Goal: Obtain resource: Download file/media

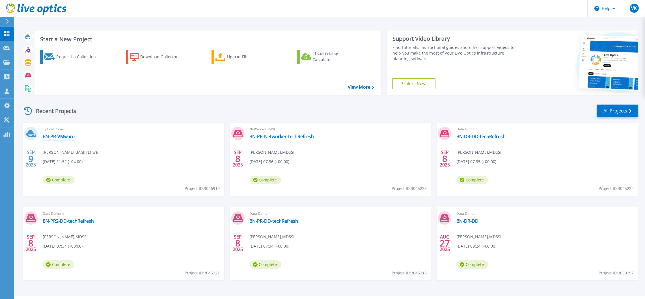
click at [59, 135] on link "BN-PR-VMware" at bounding box center [59, 137] width 32 height 6
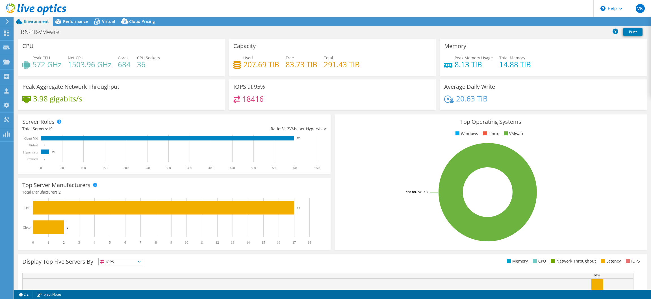
select select "USD"
click at [557, 22] on link "Reports" at bounding box center [555, 21] width 27 height 9
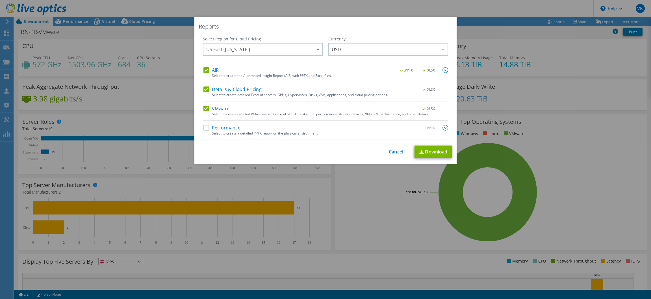
click at [204, 68] on label "AIR" at bounding box center [211, 70] width 15 height 6
click at [0, 0] on input "AIR" at bounding box center [0, 0] width 0 height 0
click at [204, 87] on label "Details & Cloud Pricing" at bounding box center [233, 90] width 58 height 6
click at [0, 0] on input "Details & Cloud Pricing" at bounding box center [0, 0] width 0 height 0
click at [427, 152] on link "Download" at bounding box center [434, 152] width 38 height 13
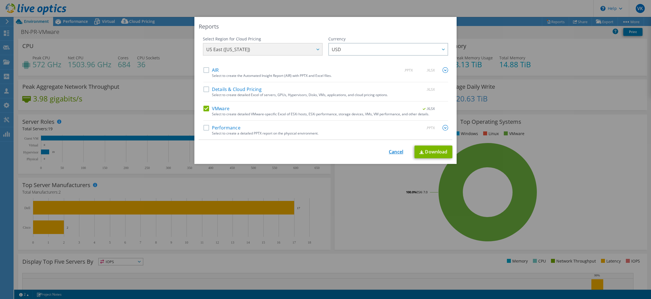
click at [389, 151] on link "Cancel" at bounding box center [396, 151] width 14 height 5
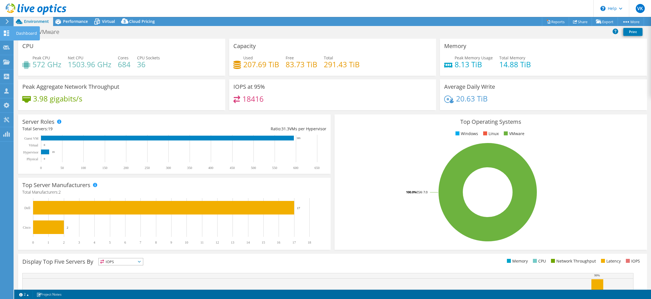
click at [16, 35] on div "Dashboard" at bounding box center [26, 33] width 27 height 14
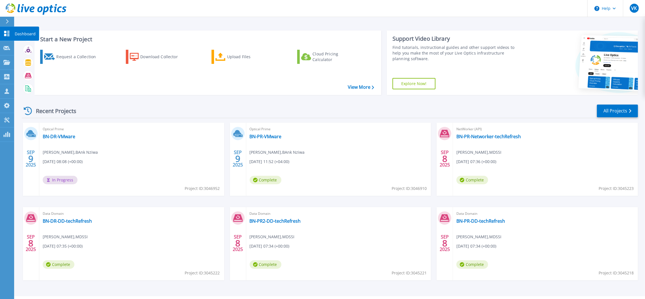
click at [27, 34] on p "Dashboard" at bounding box center [25, 34] width 21 height 15
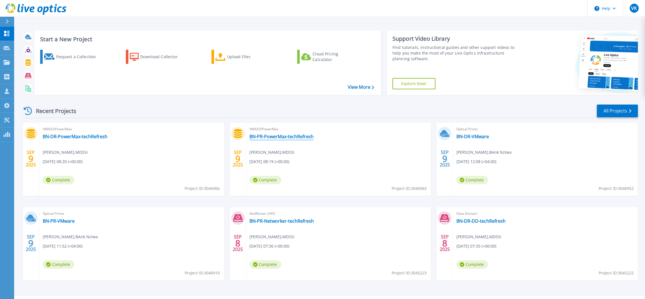
click at [284, 137] on link "BN-PR-PowerMax-techRefresh" at bounding box center [282, 137] width 64 height 6
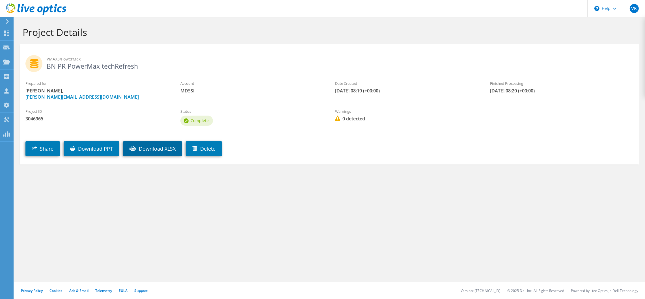
click at [167, 149] on link "Download XLSX" at bounding box center [152, 148] width 59 height 15
click at [18, 34] on div "Dashboard" at bounding box center [26, 33] width 27 height 14
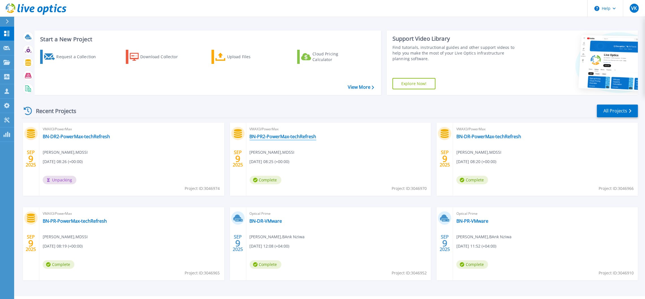
click at [296, 136] on link "BN-PR2-PowerMax-techRefresh" at bounding box center [283, 137] width 67 height 6
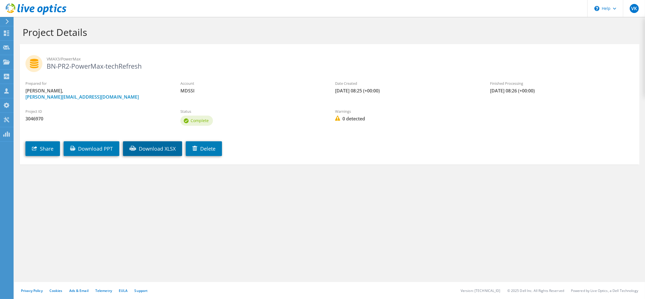
click at [165, 150] on link "Download XLSX" at bounding box center [152, 148] width 59 height 15
click at [27, 30] on div "Dashboard" at bounding box center [26, 33] width 27 height 14
